Goal: Transaction & Acquisition: Purchase product/service

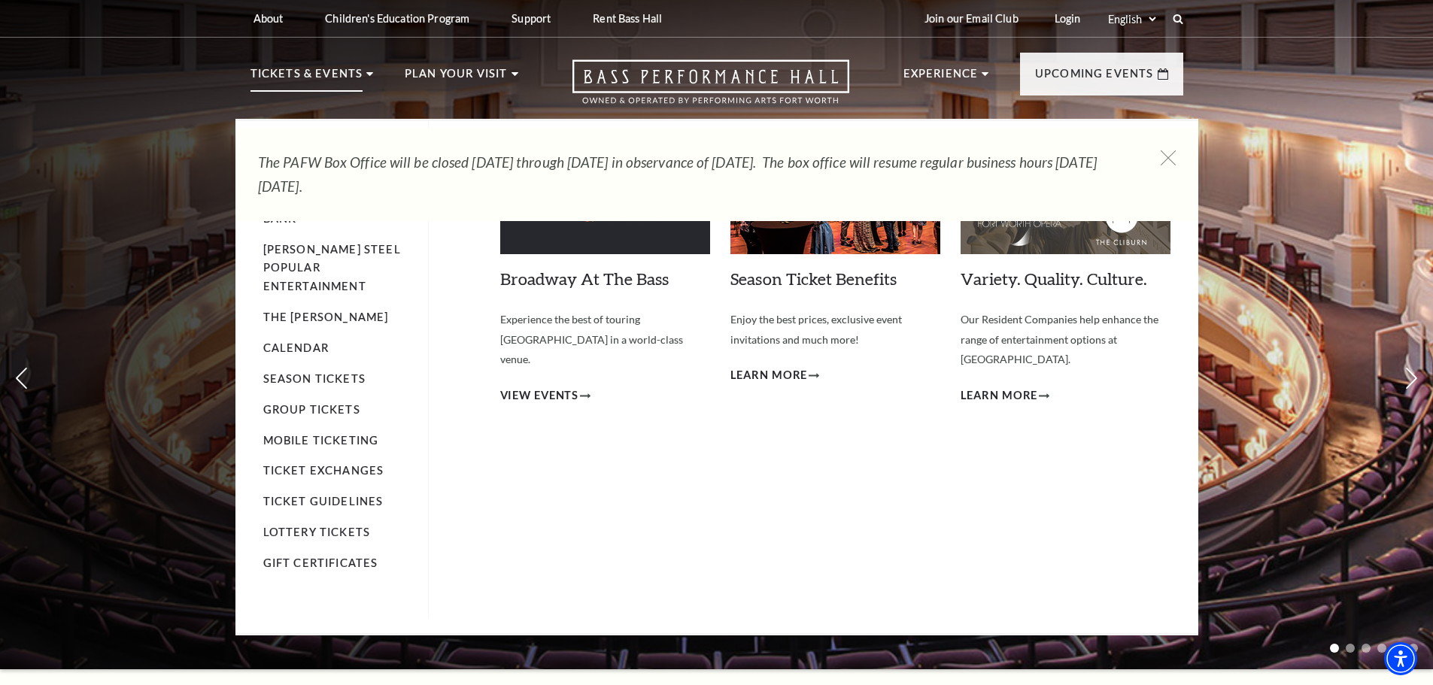
click at [347, 71] on p "Tickets & Events" at bounding box center [306, 78] width 113 height 27
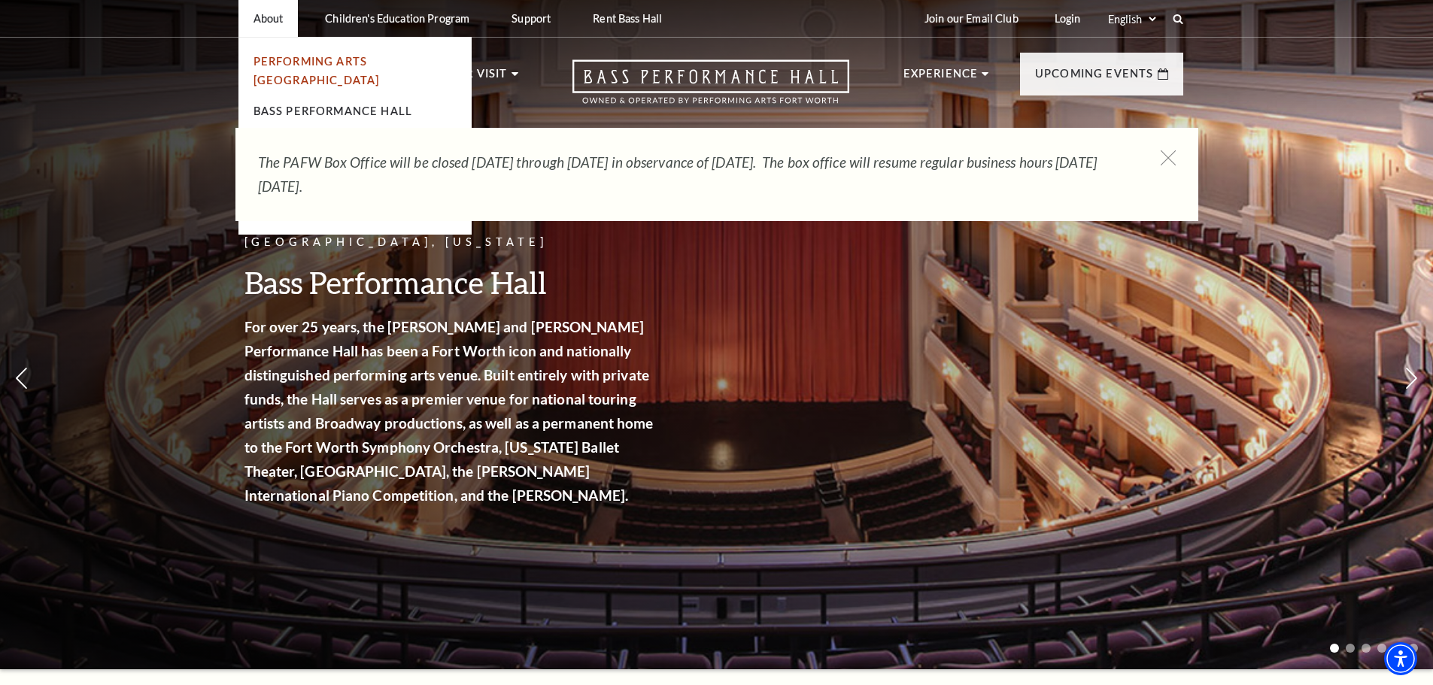
click at [286, 62] on link "Performing Arts [GEOGRAPHIC_DATA]" at bounding box center [316, 71] width 126 height 32
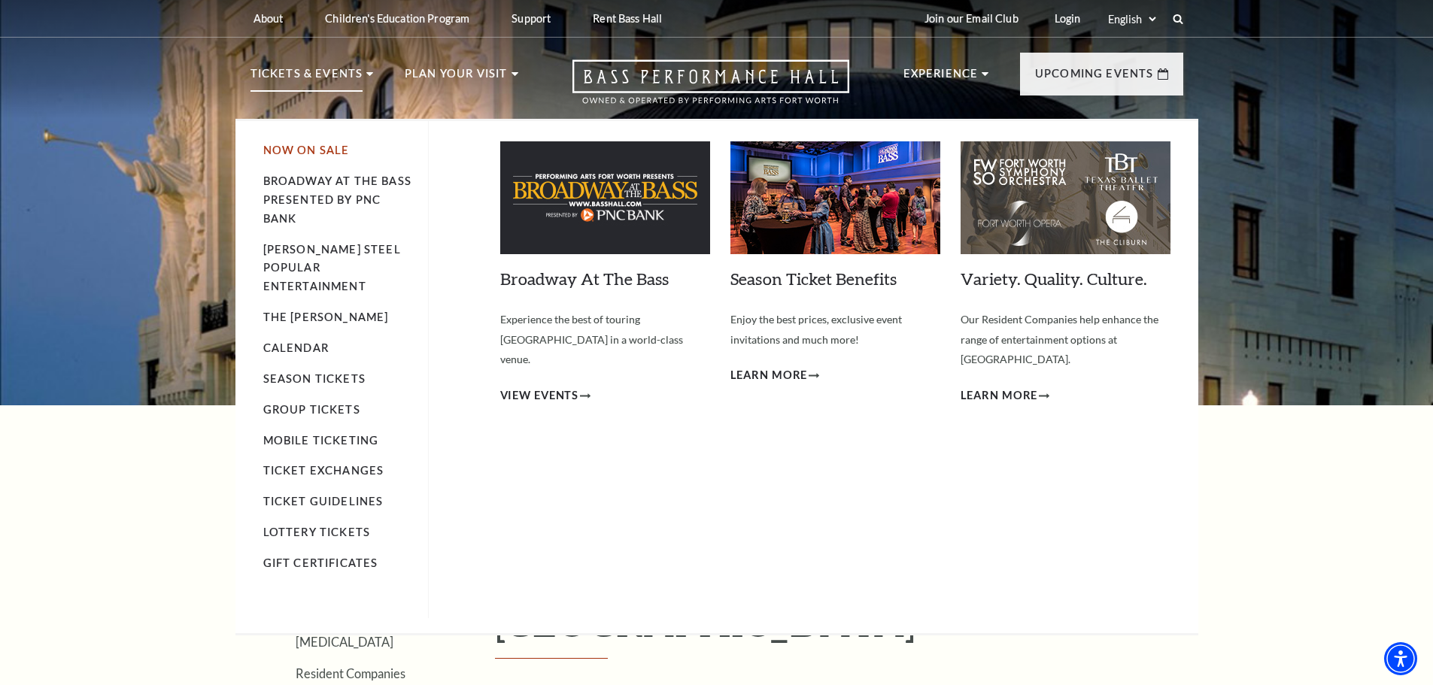
click at [315, 147] on link "Now On Sale" at bounding box center [306, 150] width 86 height 13
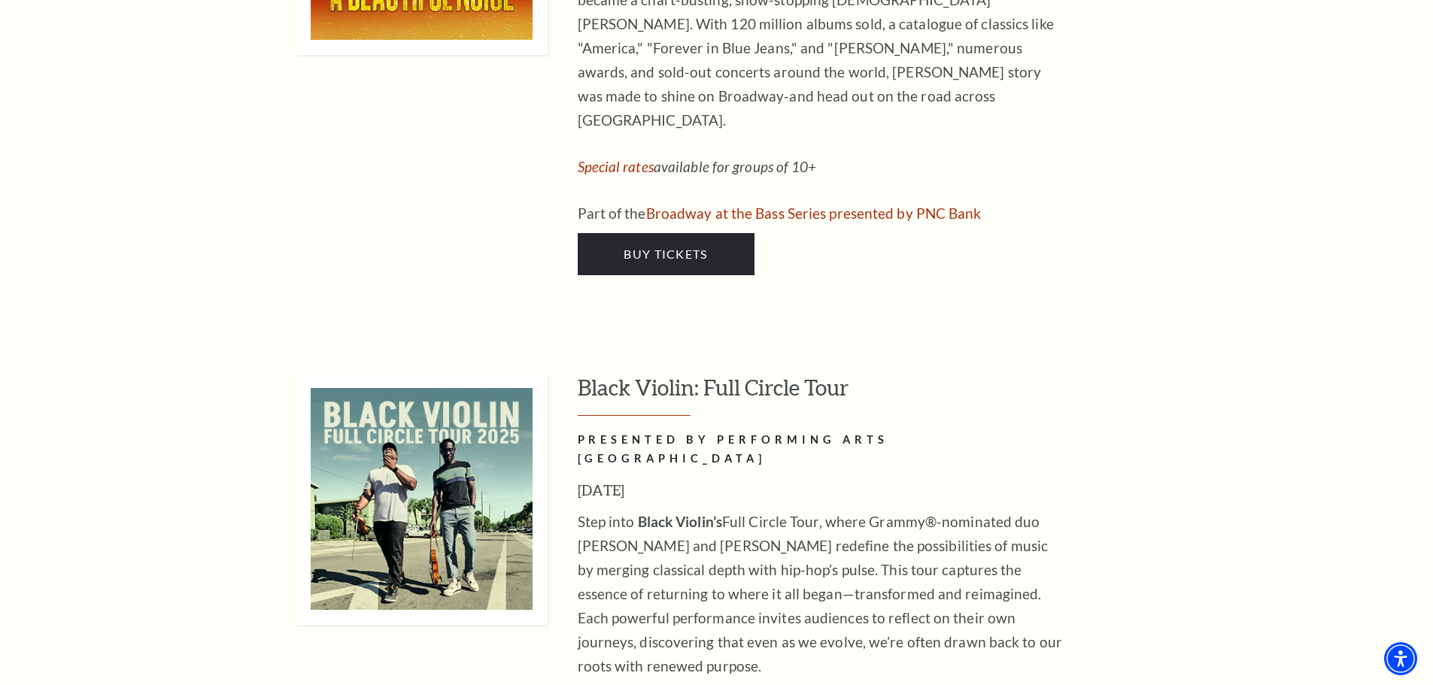
scroll to position [4362, 0]
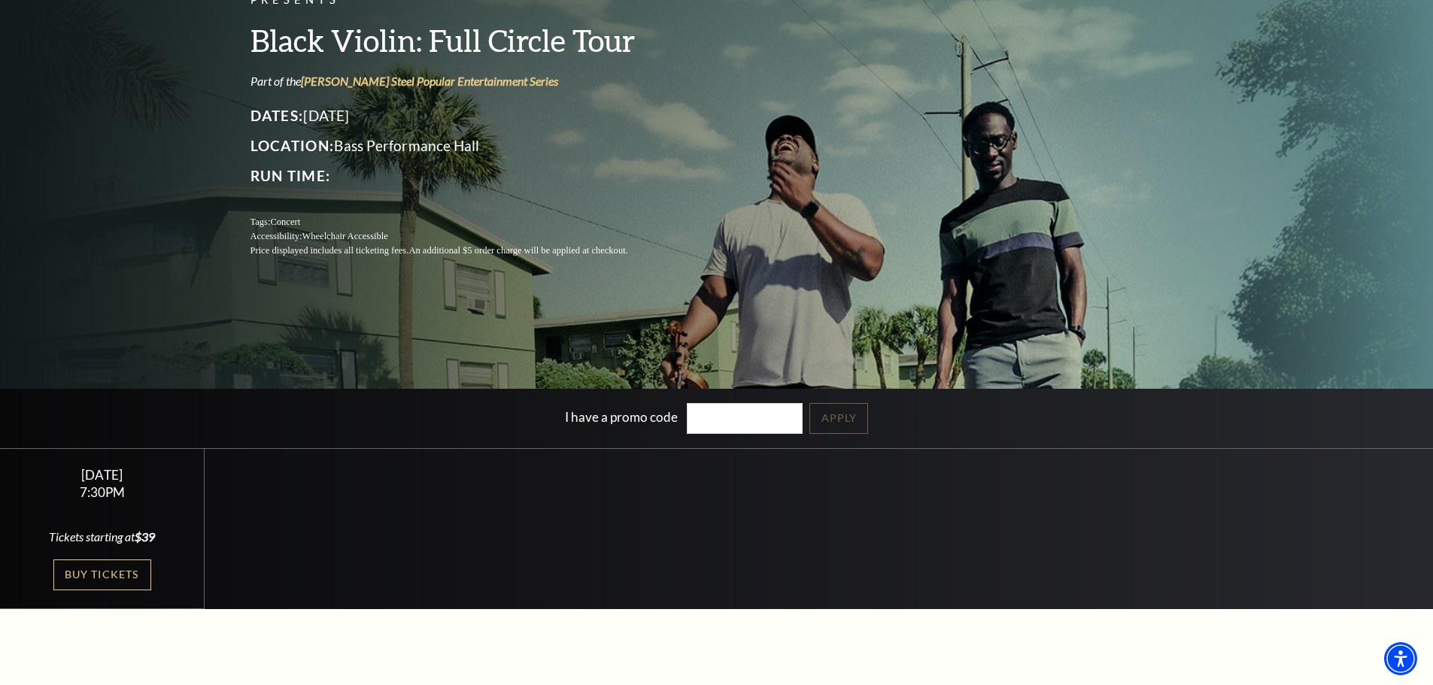
scroll to position [226, 0]
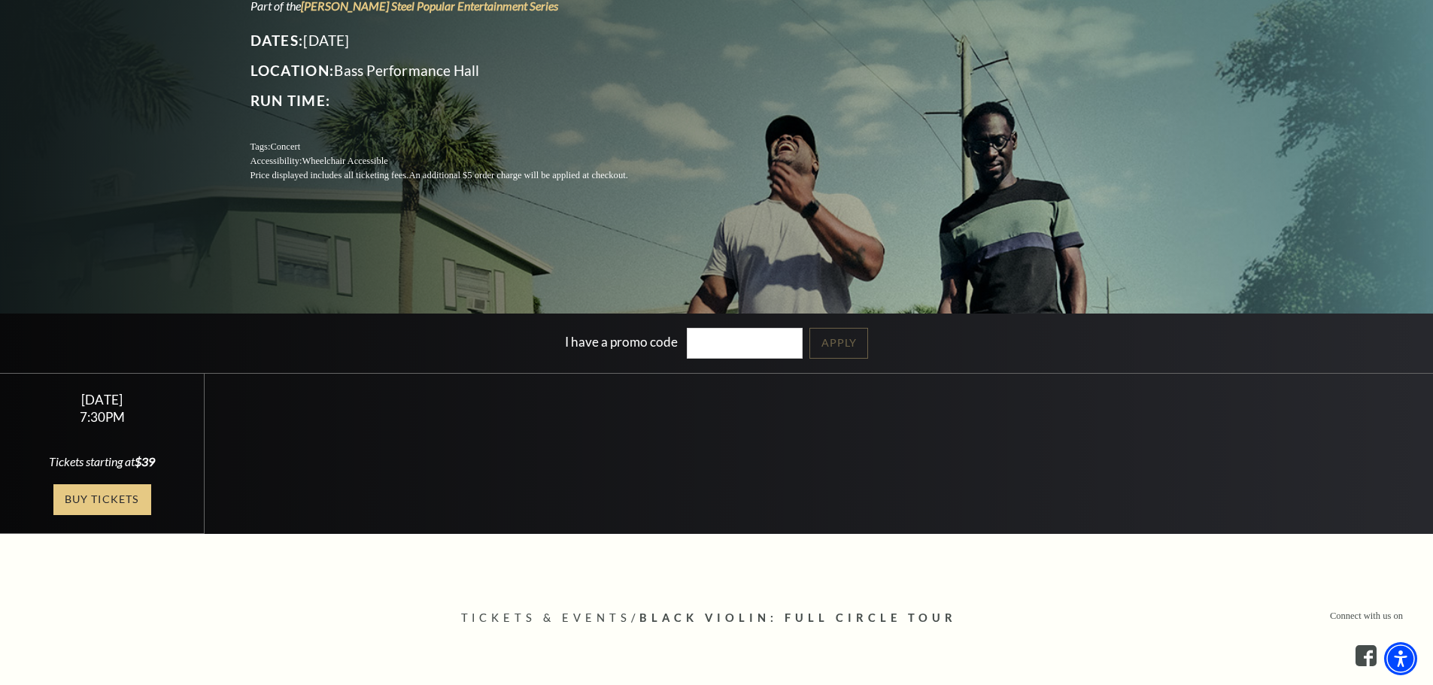
click at [99, 497] on link "Buy Tickets" at bounding box center [102, 499] width 98 height 31
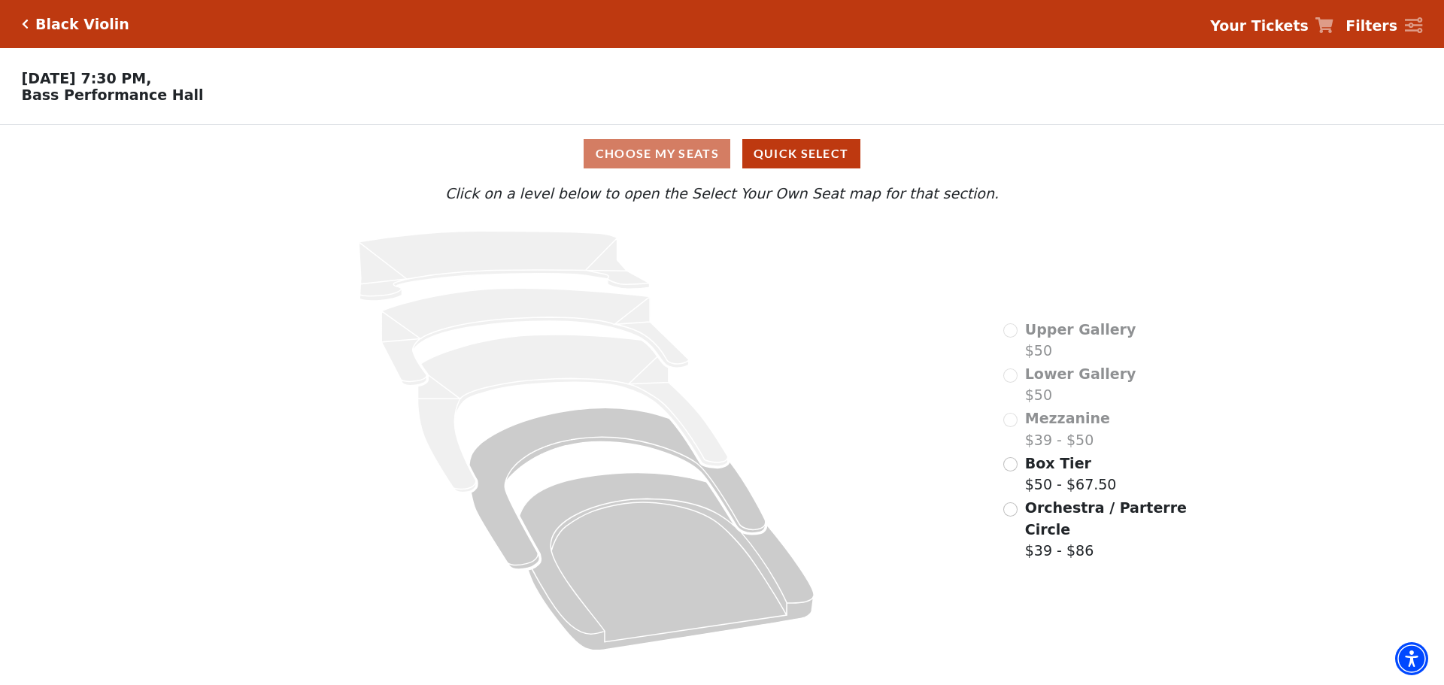
click at [643, 153] on div "Choose My Seats Quick Select" at bounding box center [721, 153] width 1083 height 29
click at [1009, 512] on input "Orchestra / Parterre Circle$39 - $86\a" at bounding box center [1010, 509] width 14 height 14
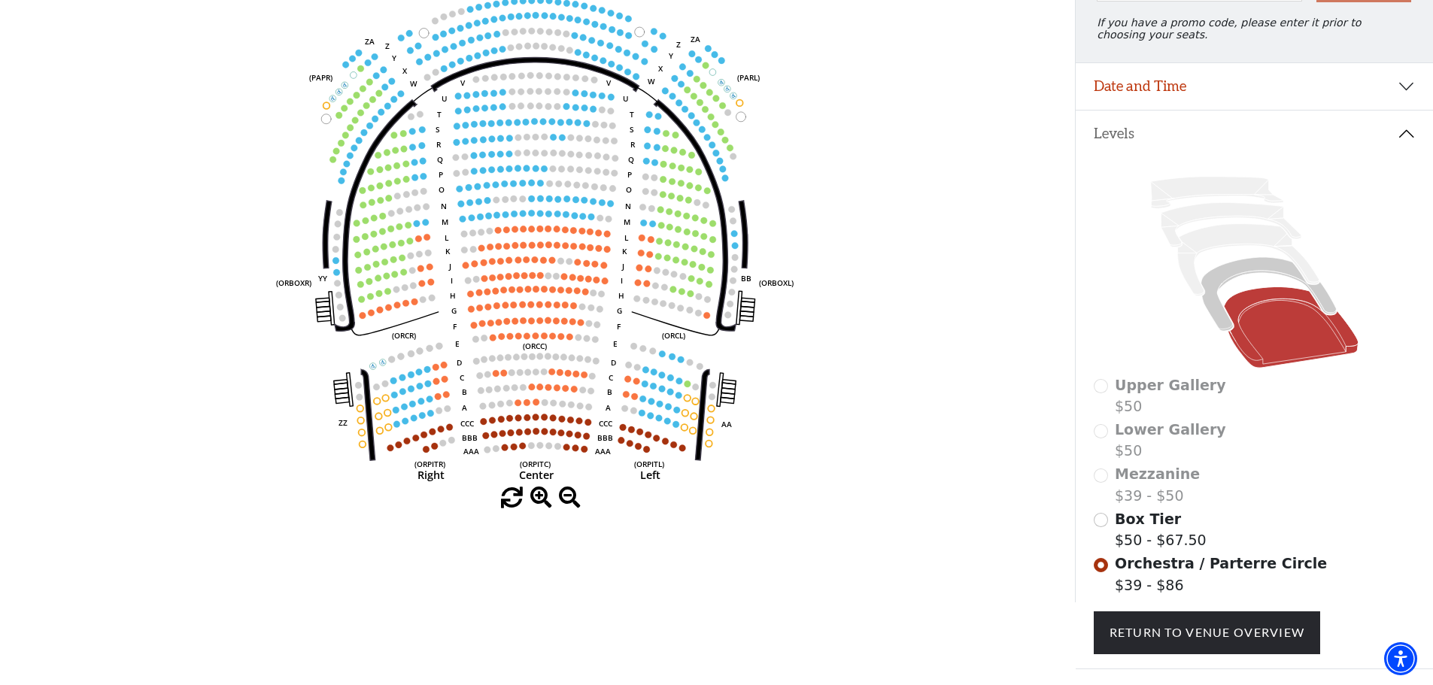
scroll to position [220, 0]
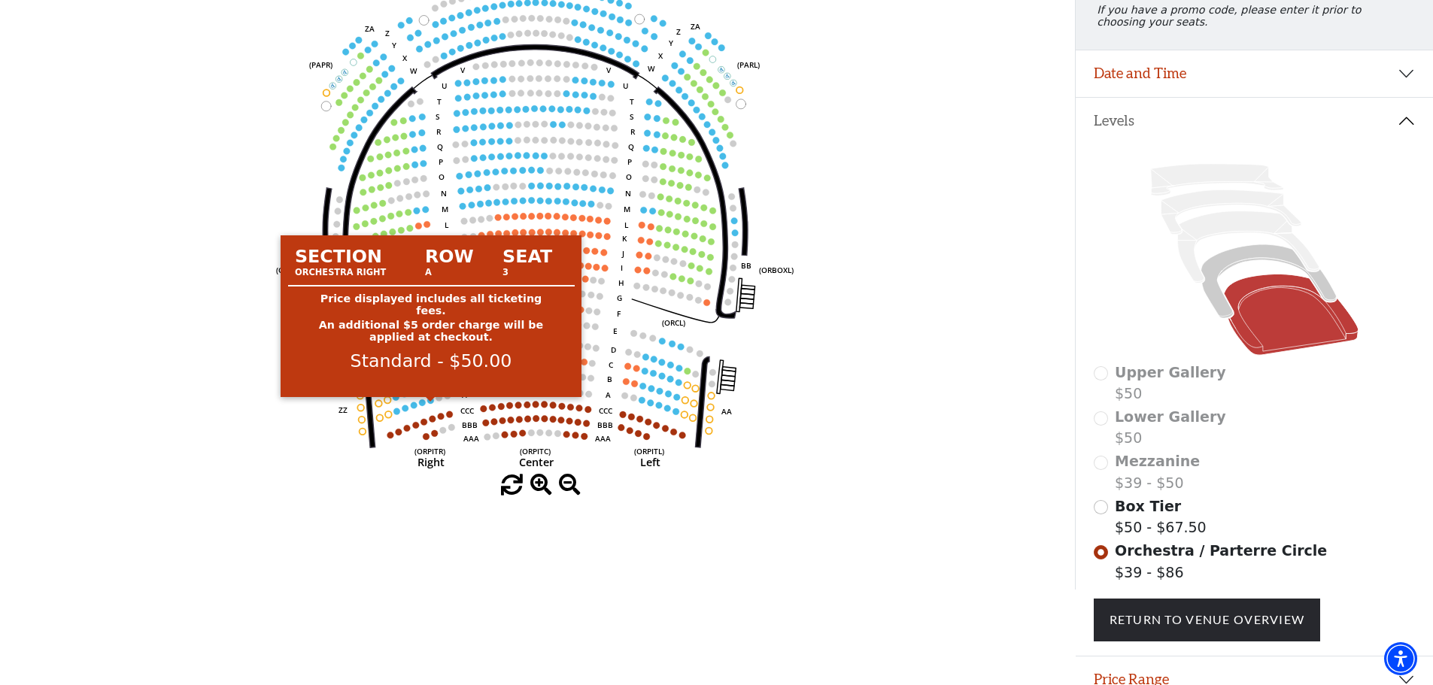
click at [429, 404] on circle at bounding box center [430, 400] width 7 height 7
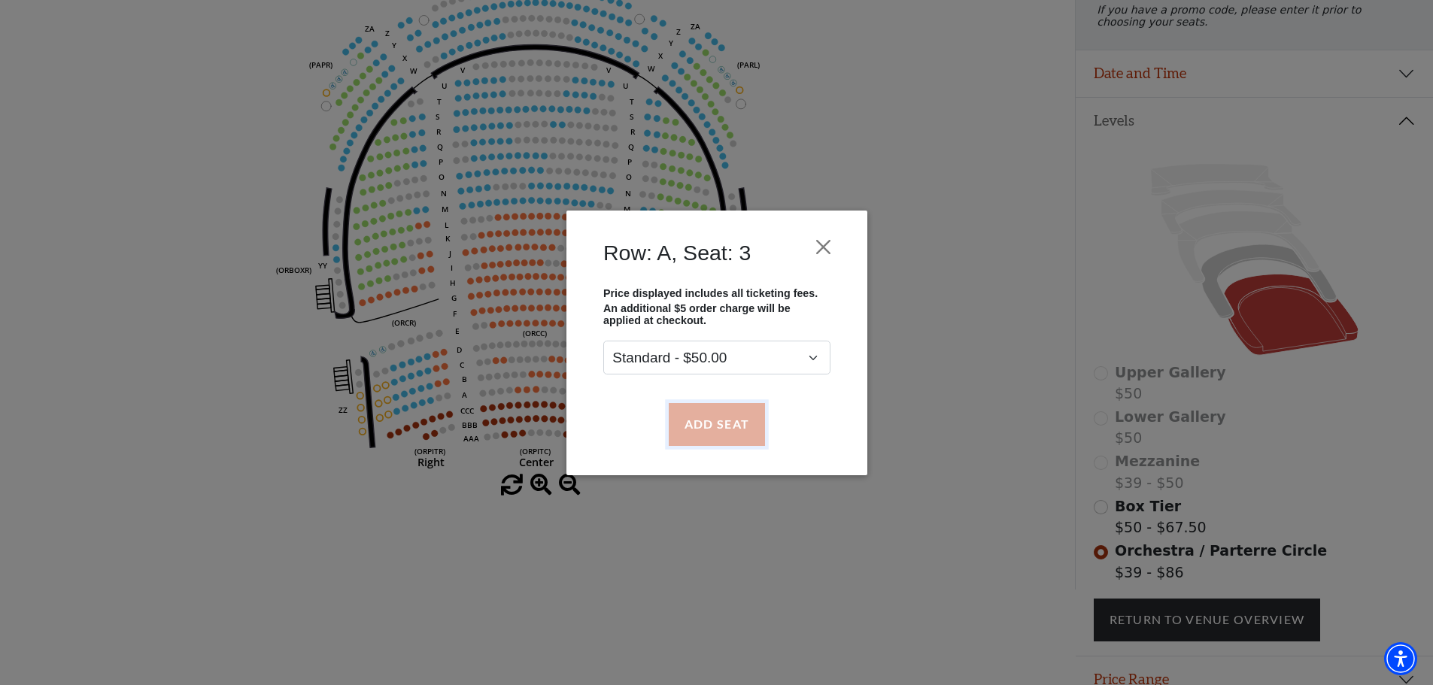
click at [708, 429] on button "Add Seat" at bounding box center [716, 424] width 96 height 42
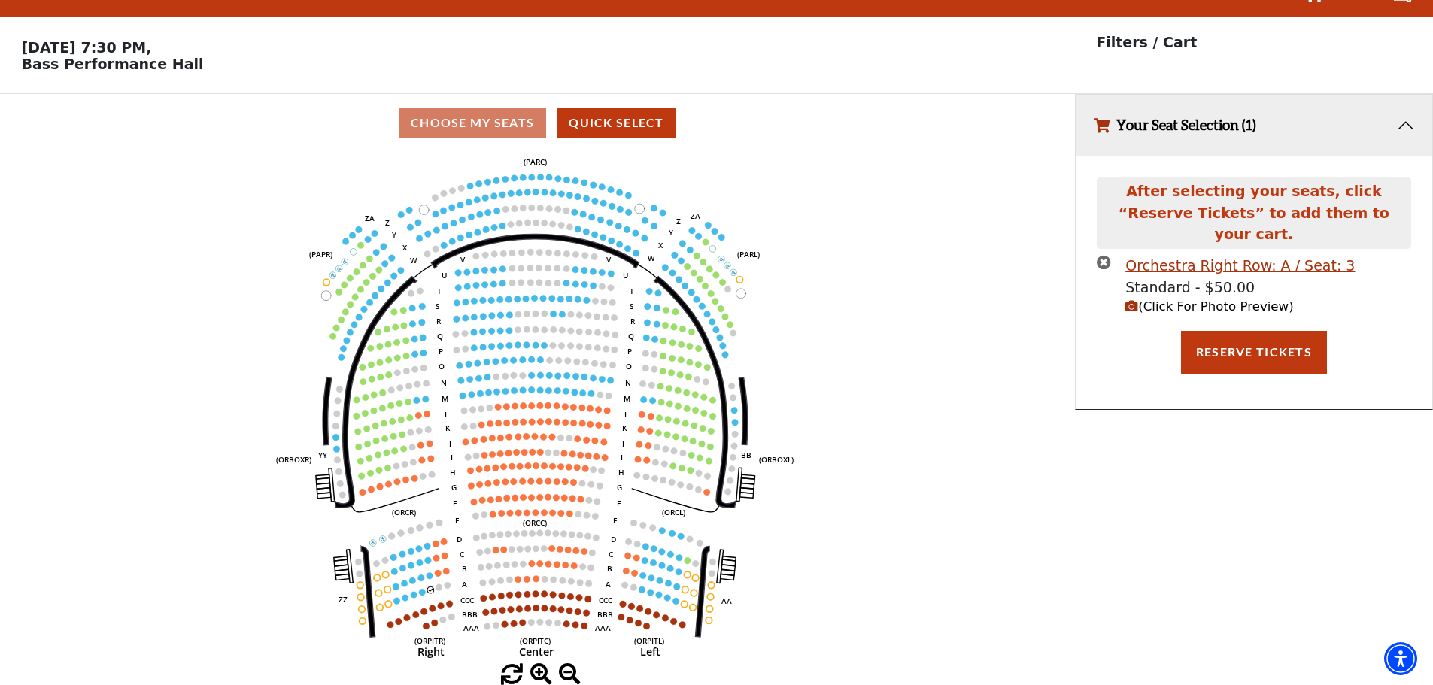
scroll to position [37, 0]
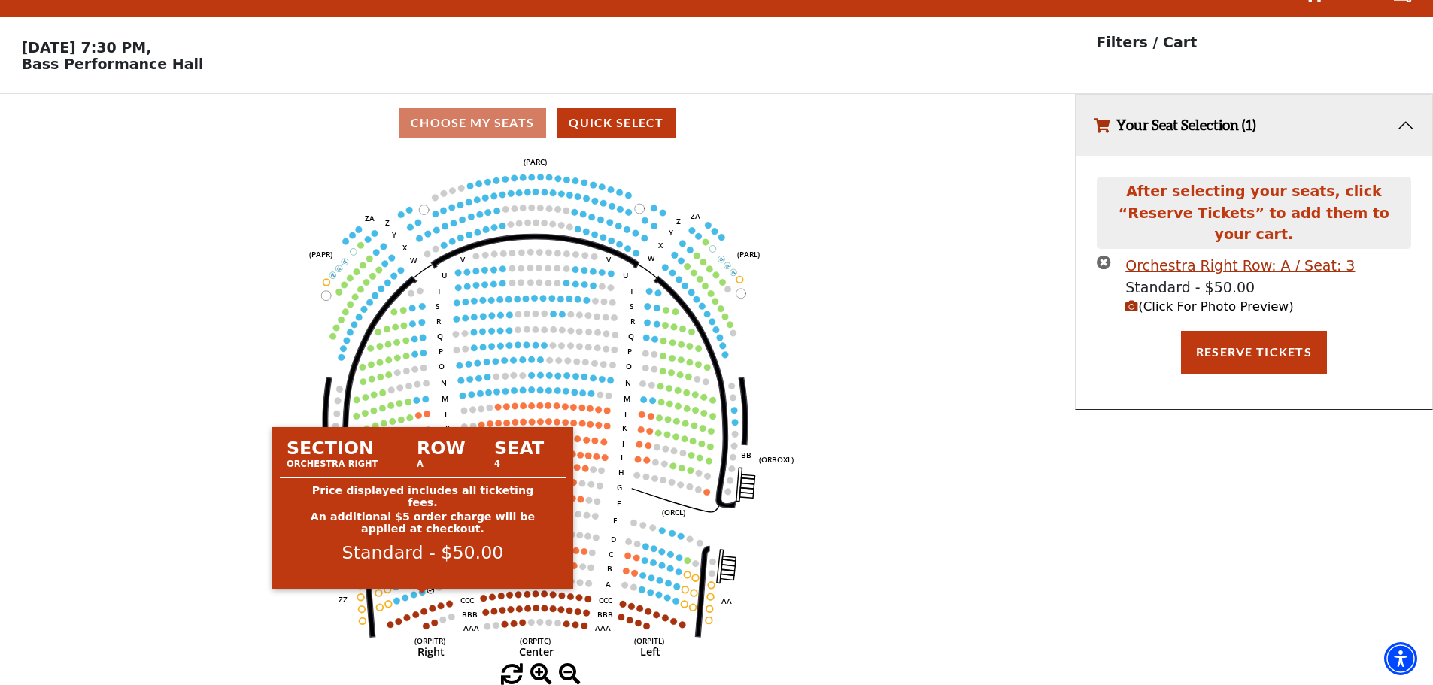
click at [420, 593] on circle at bounding box center [422, 592] width 7 height 7
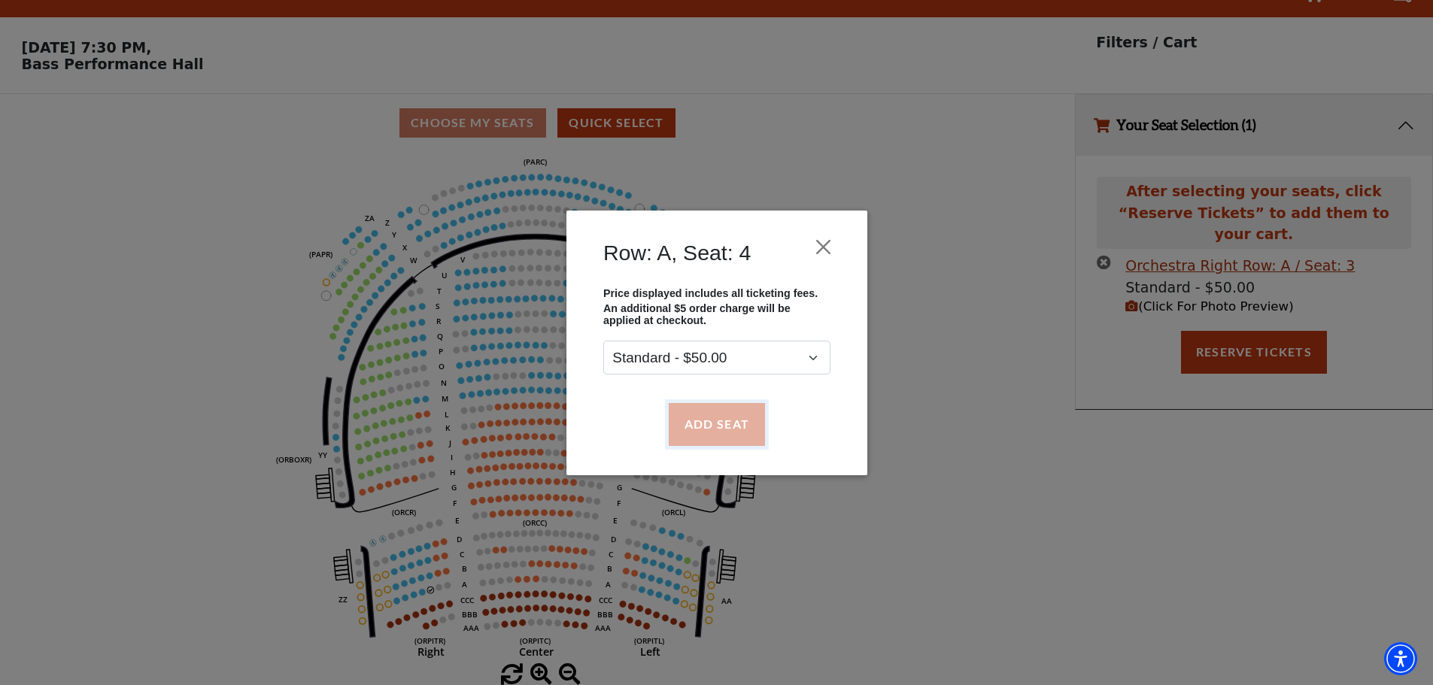
click at [738, 429] on button "Add Seat" at bounding box center [716, 424] width 96 height 42
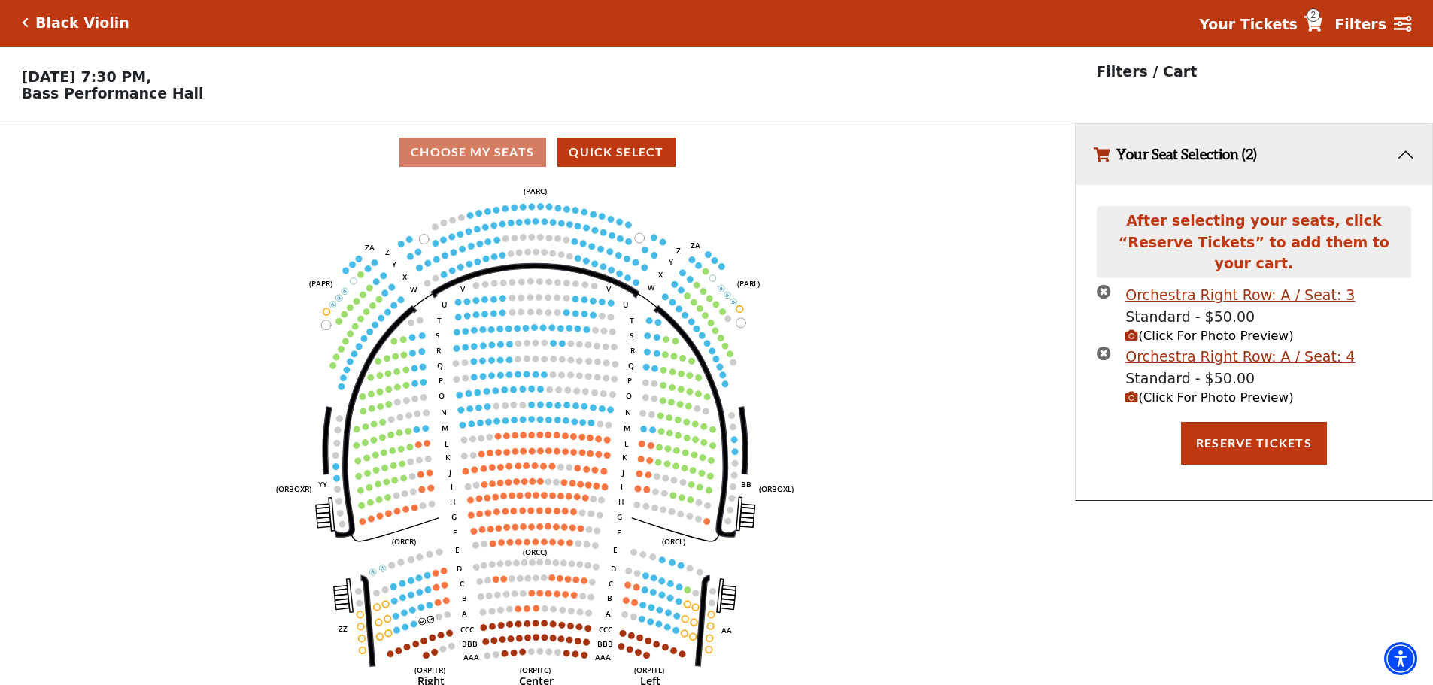
scroll to position [0, 0]
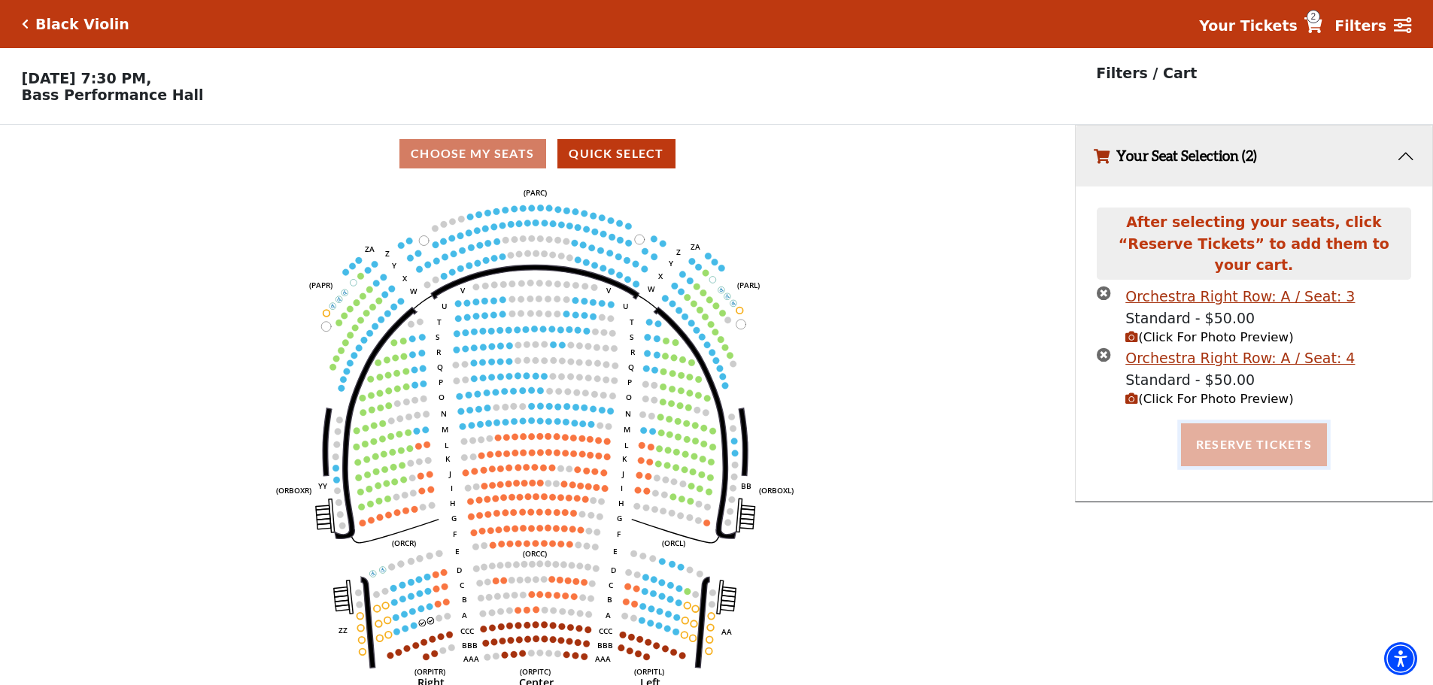
click at [1256, 423] on button "Reserve Tickets" at bounding box center [1254, 444] width 146 height 42
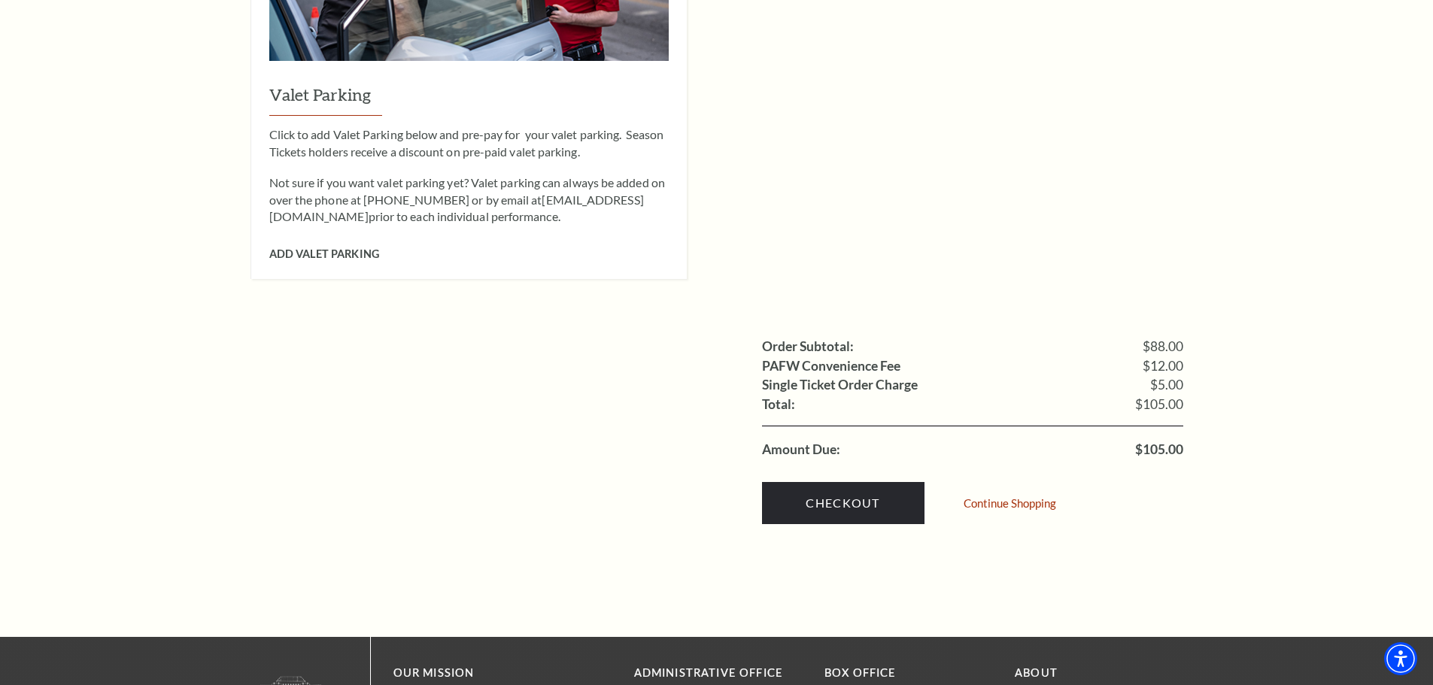
scroll to position [1354, 0]
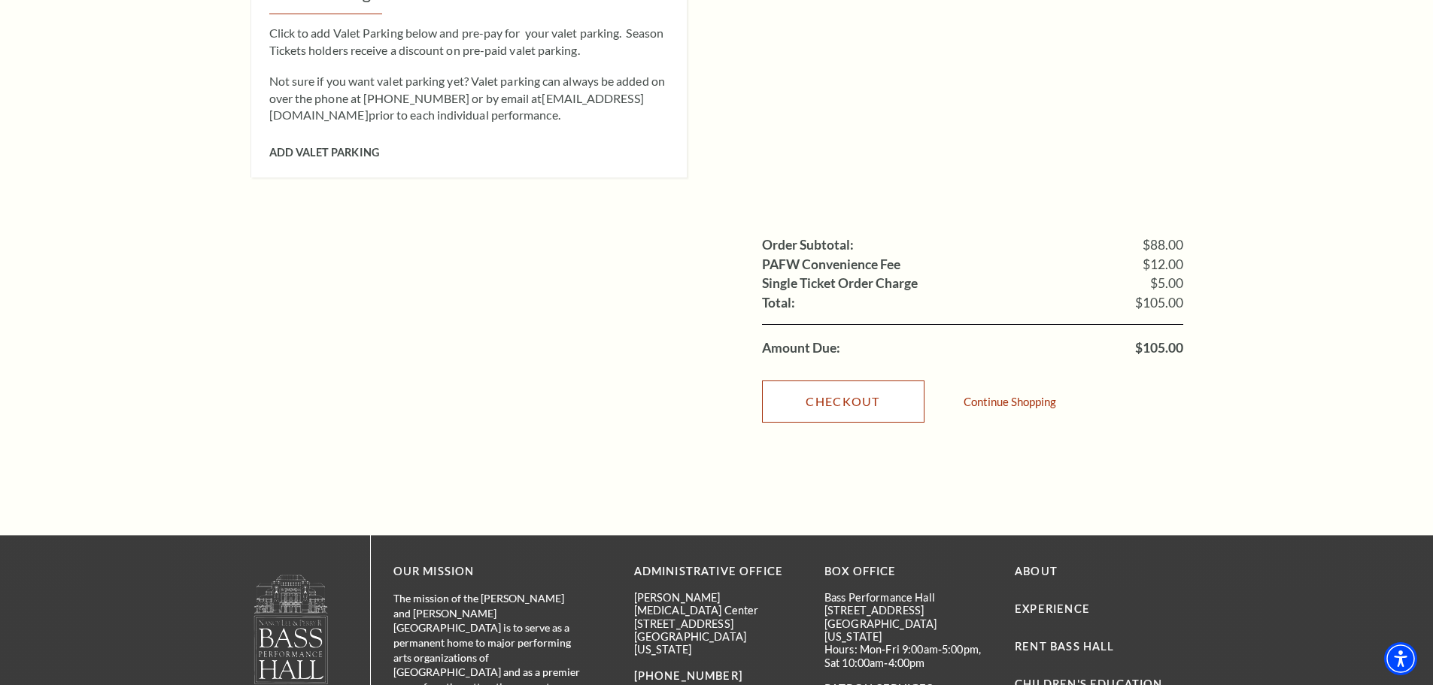
click at [835, 382] on link "Checkout" at bounding box center [843, 402] width 162 height 42
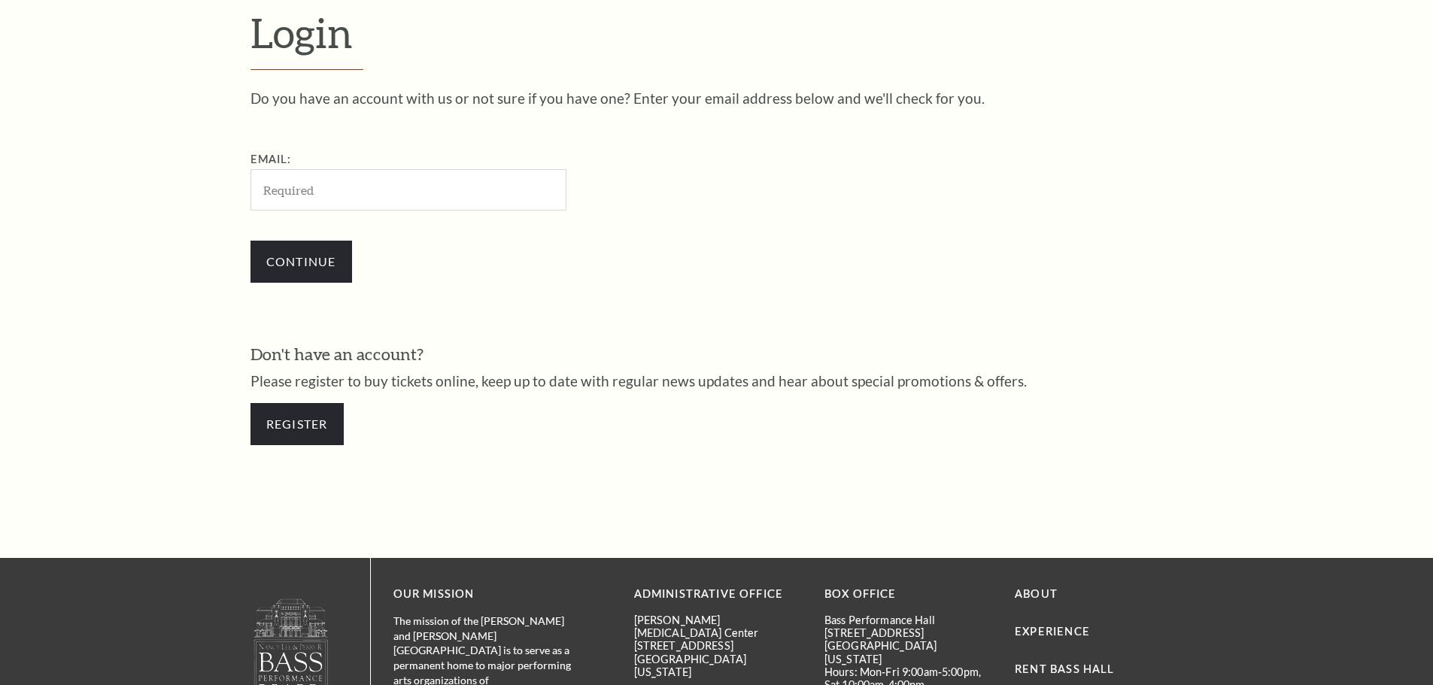
scroll to position [503, 0]
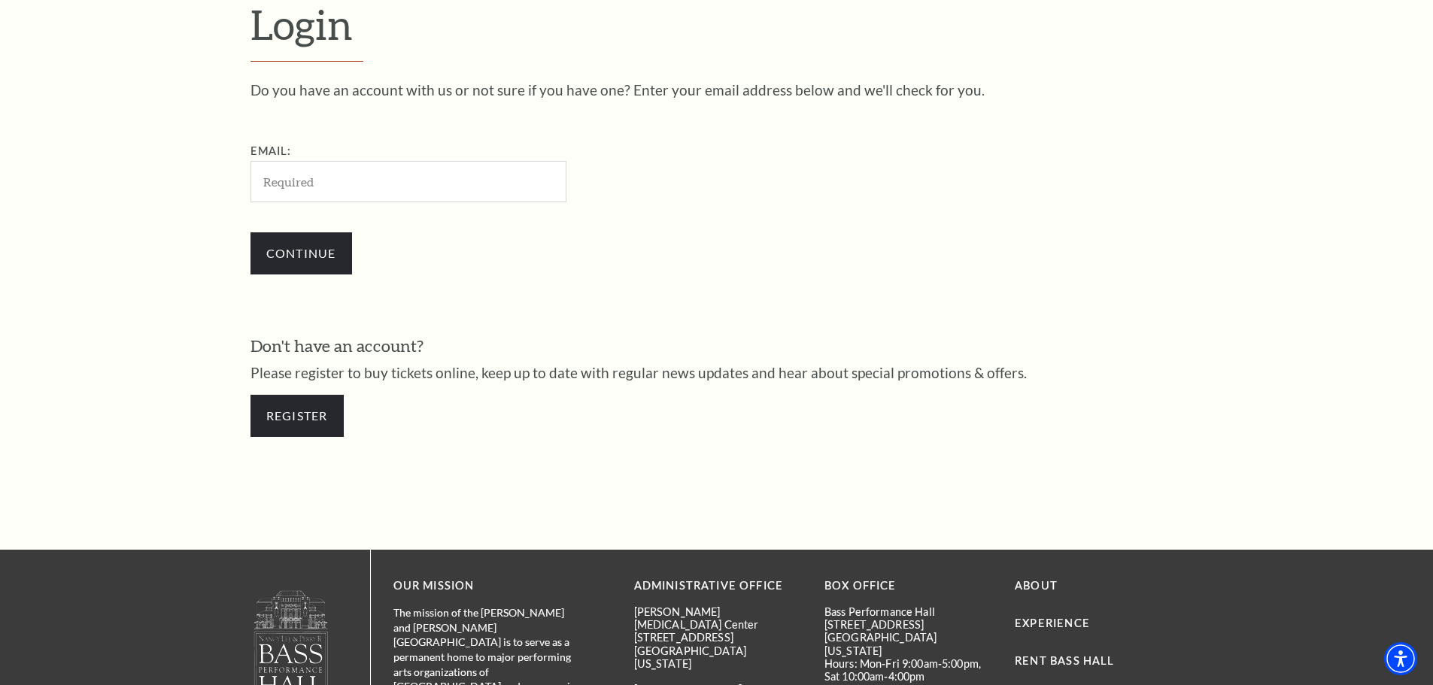
click at [321, 177] on input "Email:" at bounding box center [408, 181] width 316 height 41
type input "rl.james@sbcglobal.net"
click at [283, 248] on input "Continue" at bounding box center [301, 253] width 102 height 42
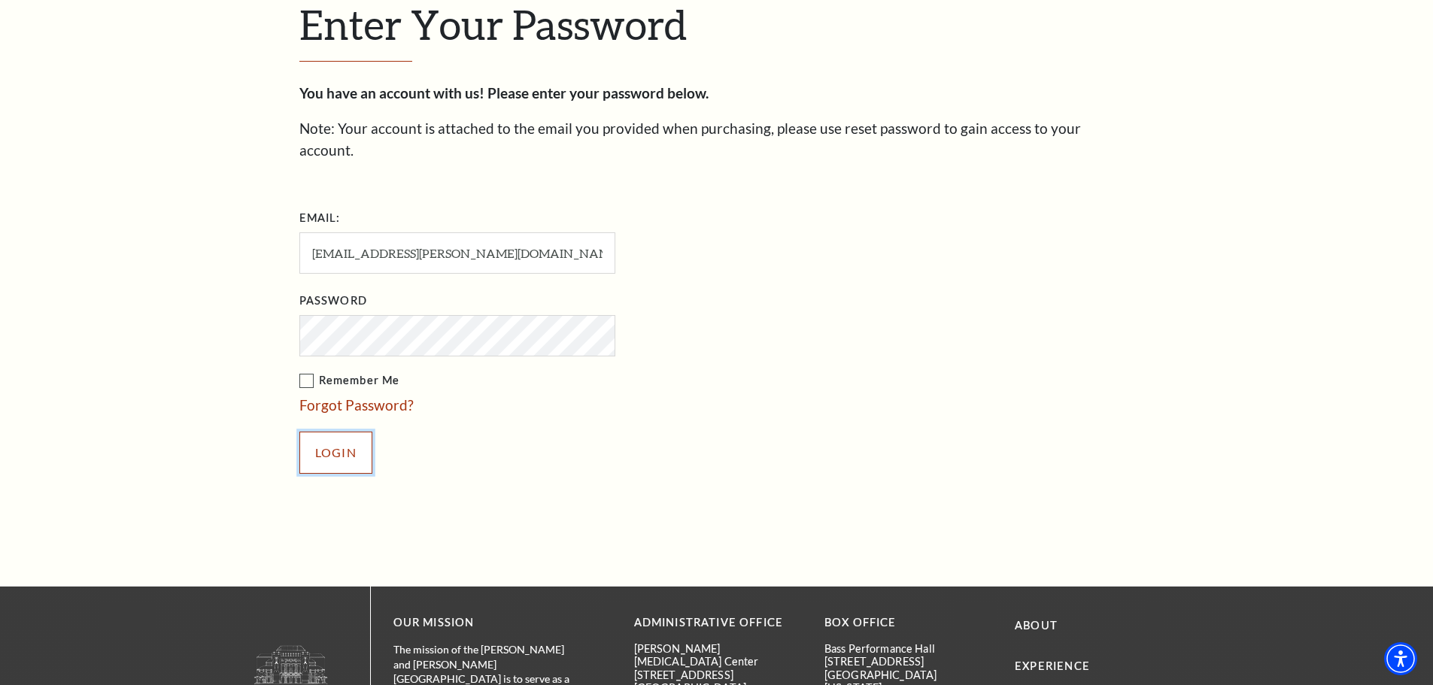
click at [340, 433] on input "Login" at bounding box center [335, 453] width 73 height 42
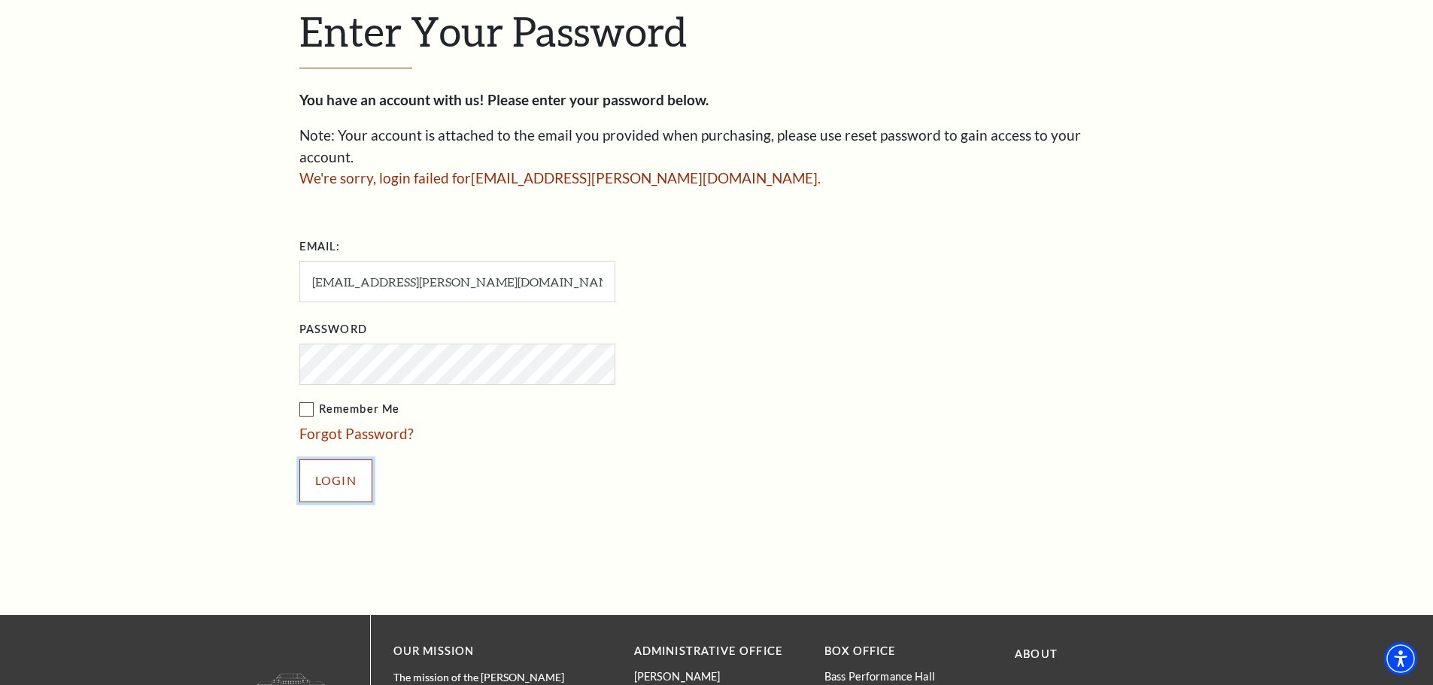
click at [335, 465] on input "Login" at bounding box center [335, 480] width 73 height 42
click at [386, 425] on link "Forgot Password?" at bounding box center [356, 433] width 114 height 17
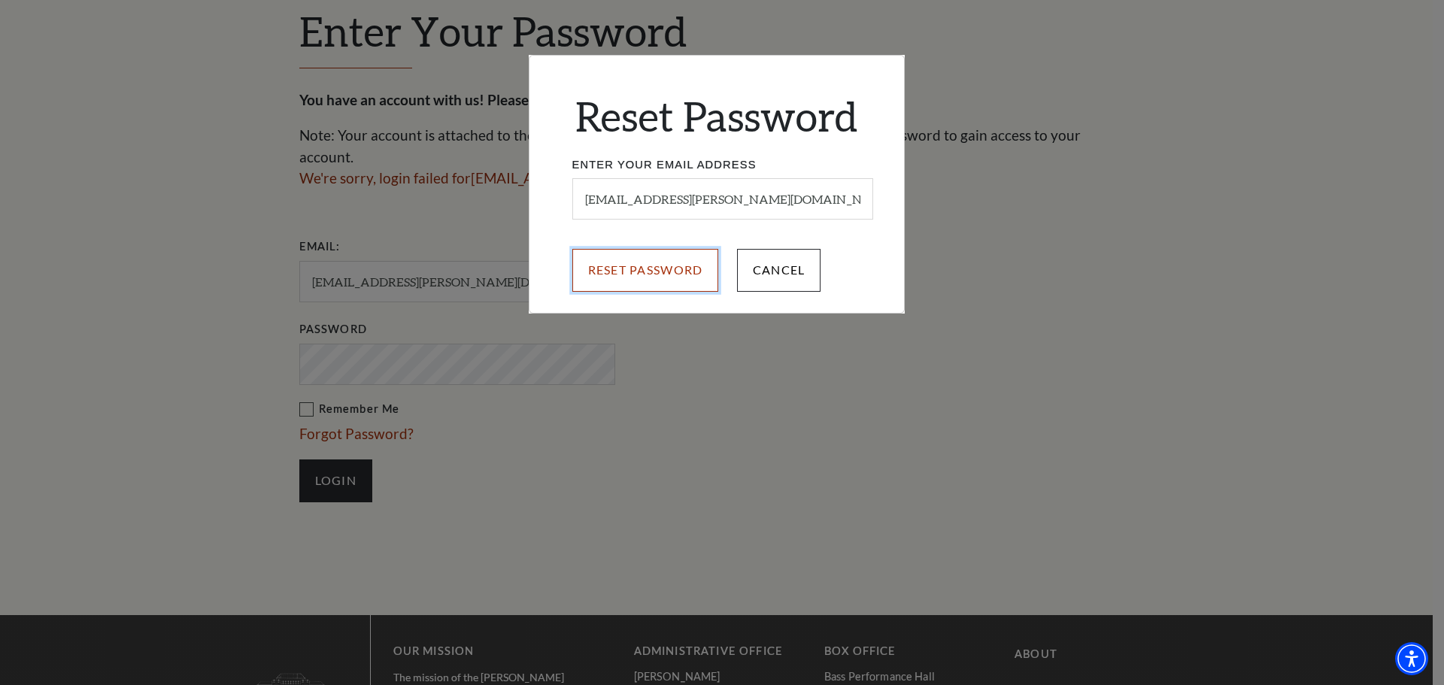
click at [630, 270] on input "Reset Password" at bounding box center [645, 270] width 147 height 42
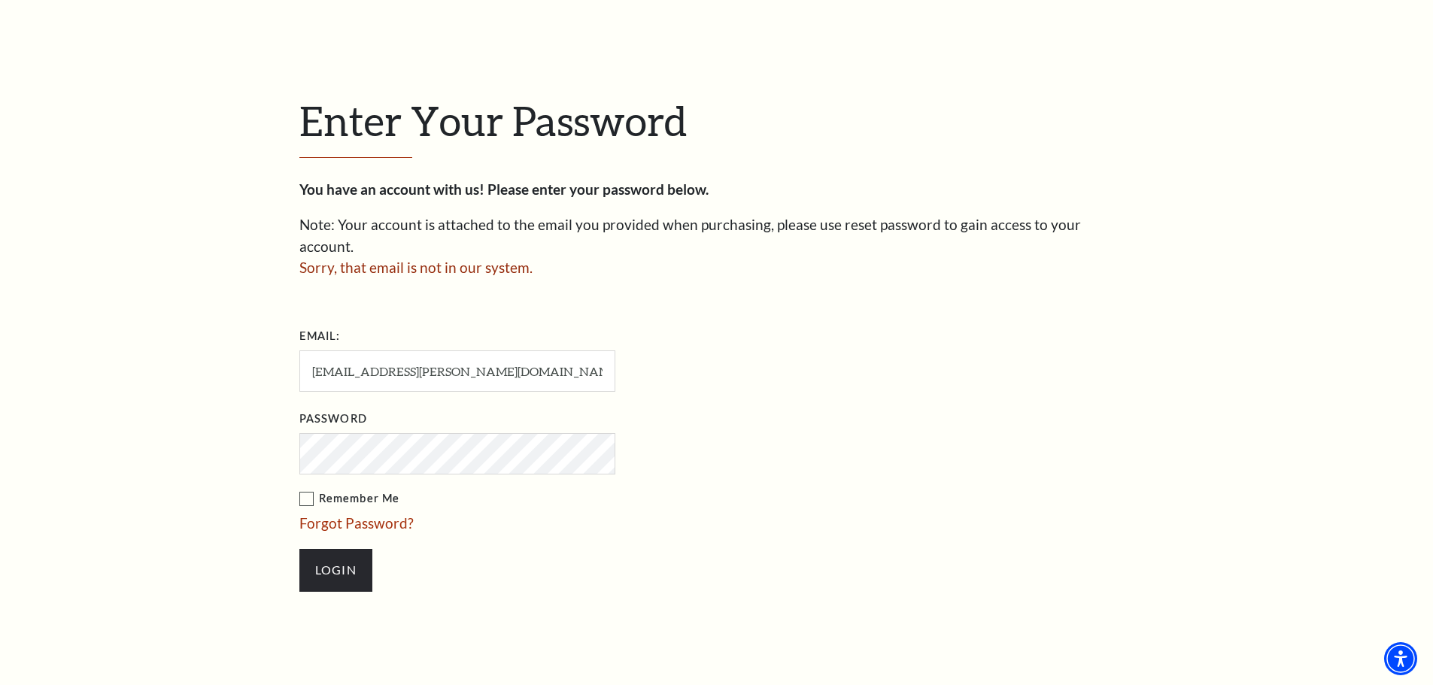
scroll to position [451, 0]
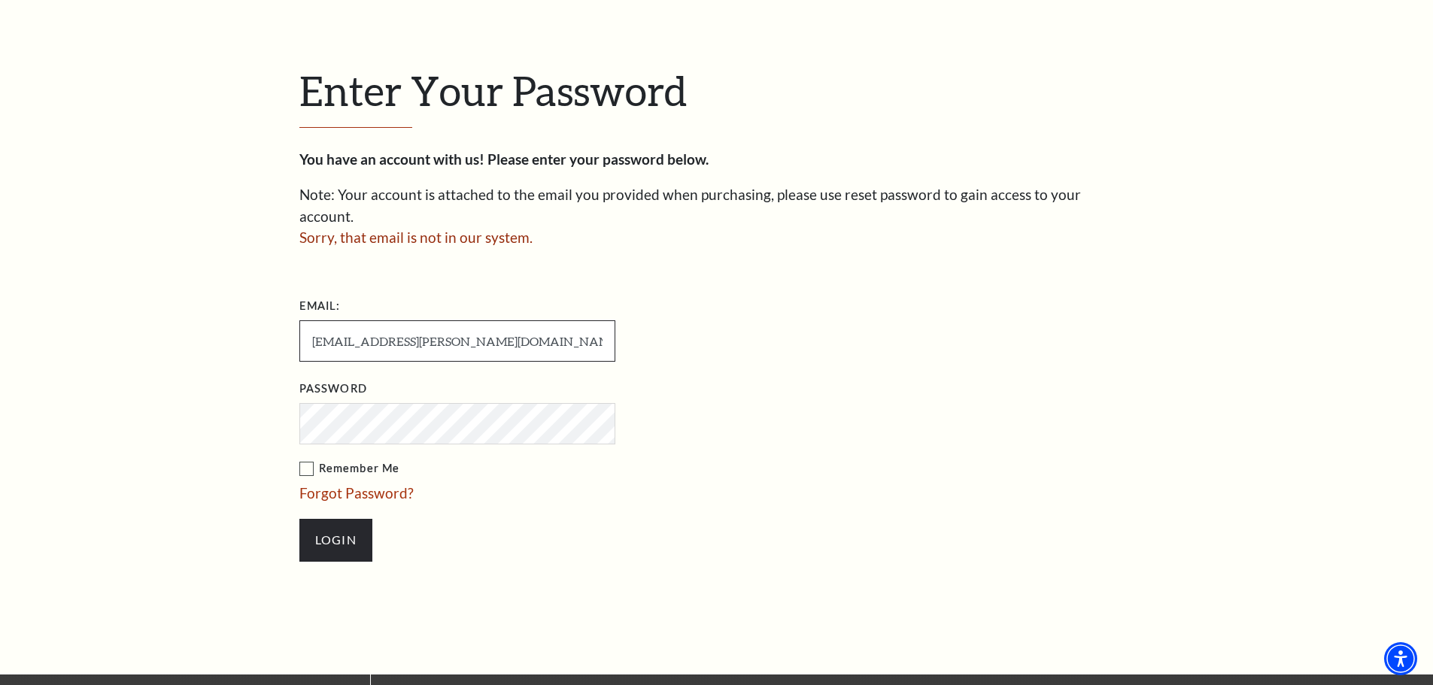
click at [450, 323] on input "[EMAIL_ADDRESS][PERSON_NAME][DOMAIN_NAME]" at bounding box center [457, 340] width 316 height 41
drag, startPoint x: 444, startPoint y: 321, endPoint x: 127, endPoint y: 326, distance: 317.4
click at [127, 326] on div "Enter Your Password You have an account with us! Please enter your password bel…" at bounding box center [716, 320] width 1433 height 705
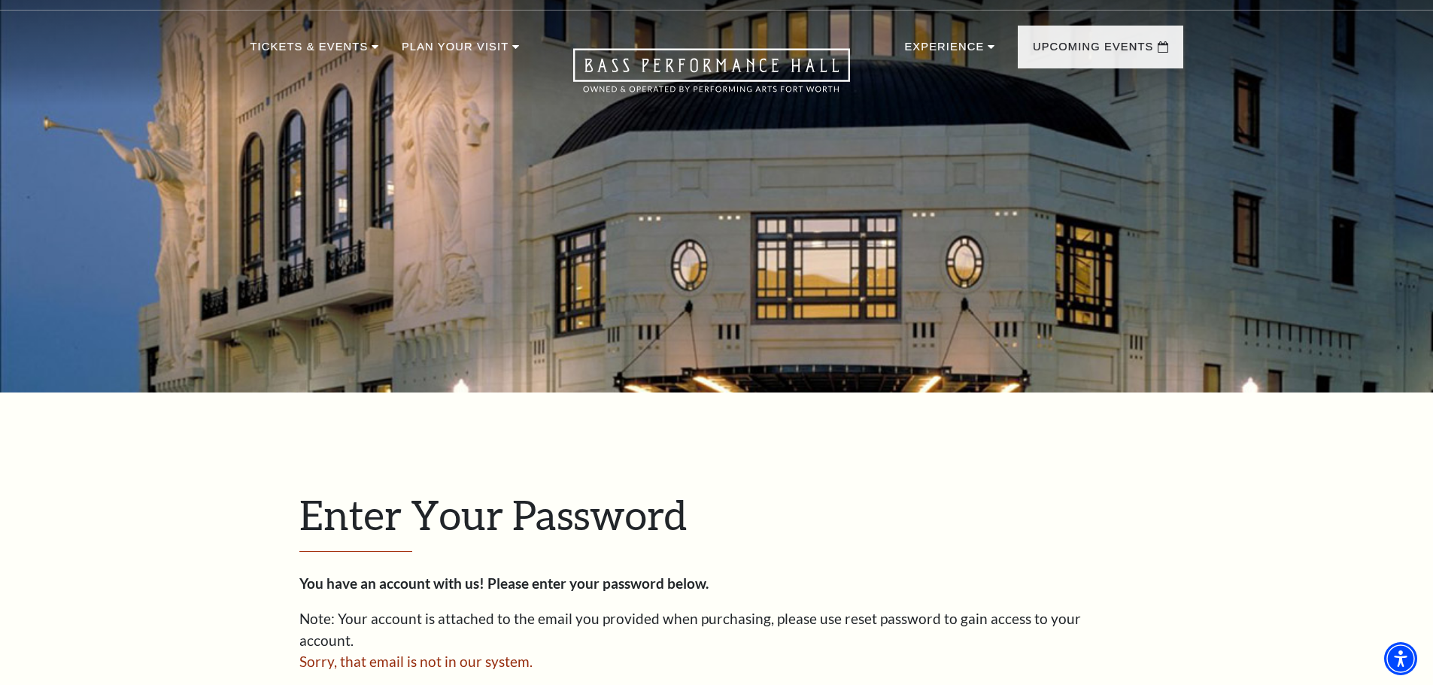
scroll to position [0, 0]
